Goal: Transaction & Acquisition: Obtain resource

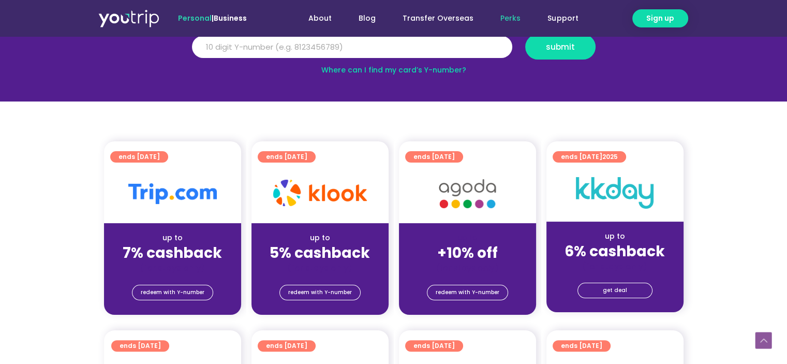
scroll to position [207, 0]
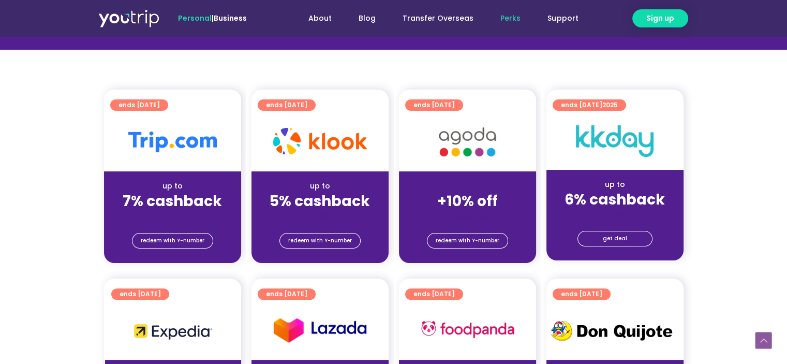
click at [219, 270] on div "ends 30 Sep 2025 up to 7% cashback (for stays only) redeem with Y-number" at bounding box center [173, 183] width 148 height 186
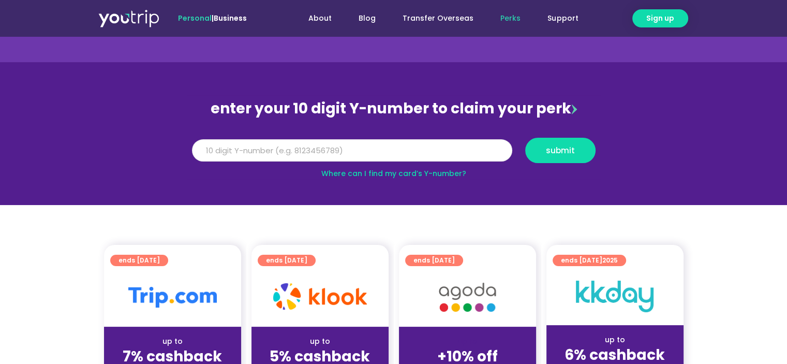
click at [319, 150] on input "Y Number" at bounding box center [352, 150] width 320 height 23
click at [276, 149] on input "Y Number" at bounding box center [352, 150] width 320 height 23
click at [269, 151] on input "Y Number" at bounding box center [352, 150] width 320 height 23
type input "5"
click at [244, 152] on input "8168229221" at bounding box center [352, 150] width 320 height 23
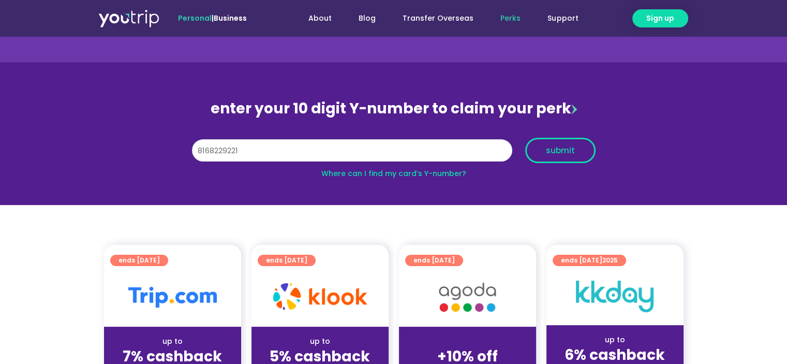
type input "8168229221"
click at [568, 151] on span "submit" at bounding box center [560, 151] width 29 height 8
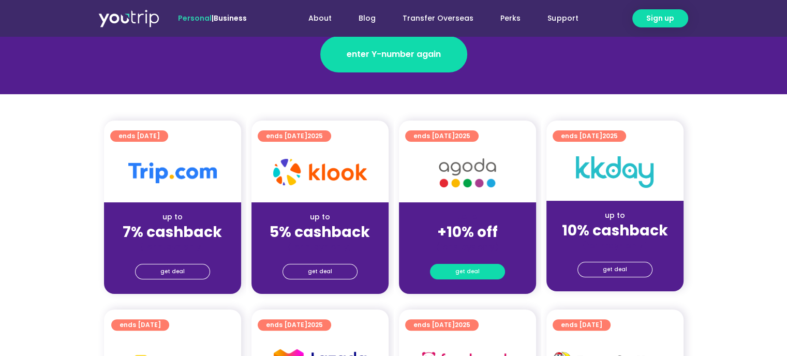
scroll to position [207, 0]
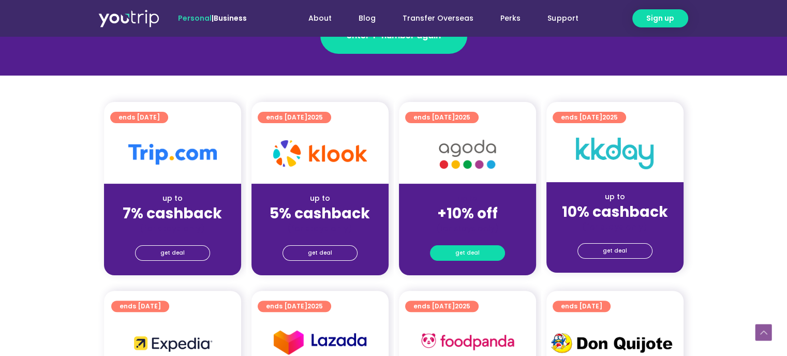
click at [476, 253] on span "get deal" at bounding box center [468, 253] width 24 height 14
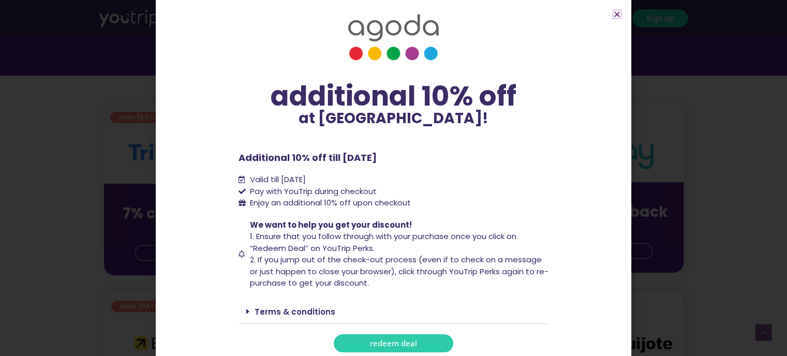
scroll to position [17, 0]
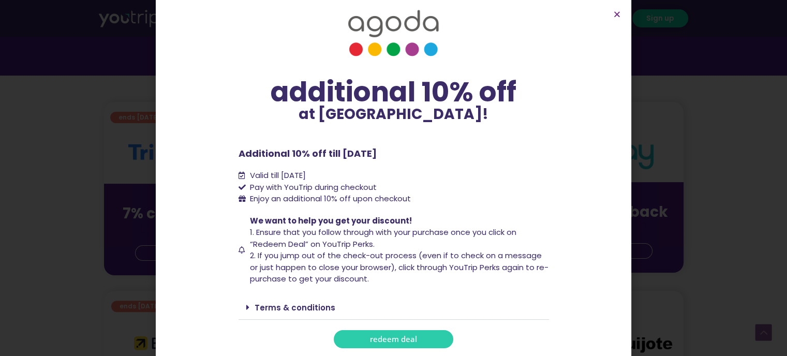
click at [403, 338] on span "redeem deal" at bounding box center [393, 339] width 47 height 8
